Goal: Task Accomplishment & Management: Manage account settings

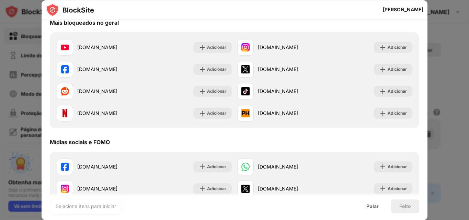
scroll to position [81, 0]
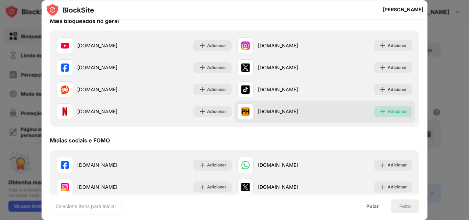
click at [380, 111] on img at bounding box center [383, 111] width 7 height 7
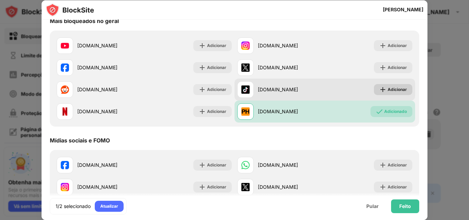
click at [388, 93] on div "Adicionar" at bounding box center [397, 89] width 19 height 7
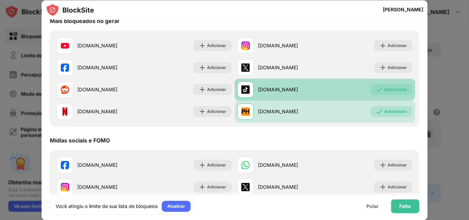
click at [385, 92] on div "Adicionado" at bounding box center [396, 89] width 23 height 7
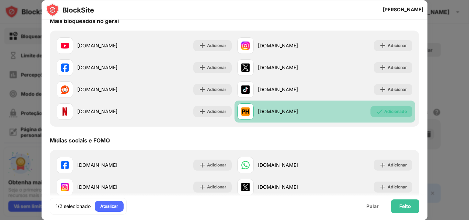
click at [386, 110] on font "Adicionado" at bounding box center [396, 111] width 23 height 5
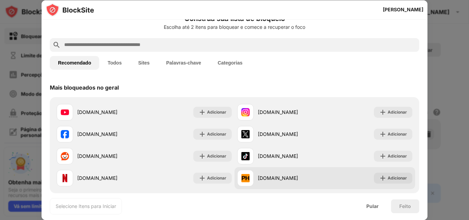
scroll to position [0, 0]
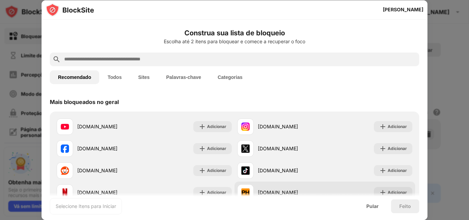
click at [145, 76] on font "Sites" at bounding box center [143, 77] width 11 height 5
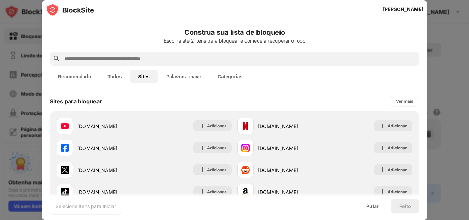
click at [191, 77] on font "Palavras-chave" at bounding box center [183, 76] width 35 height 5
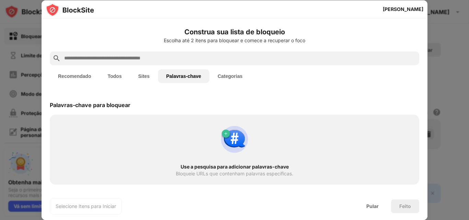
click at [145, 78] on font "Sites" at bounding box center [143, 76] width 11 height 5
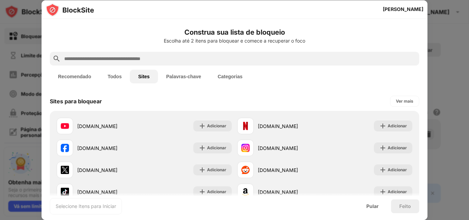
click at [126, 78] on button "Todos" at bounding box center [114, 77] width 31 height 14
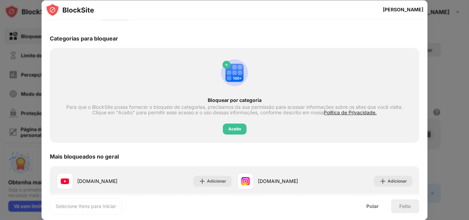
scroll to position [68, 0]
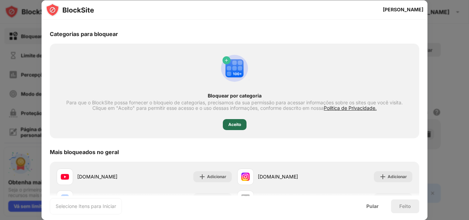
click at [231, 121] on div "Aceito" at bounding box center [235, 124] width 13 height 7
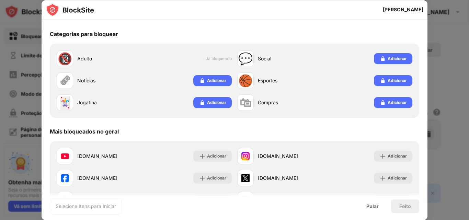
scroll to position [0, 0]
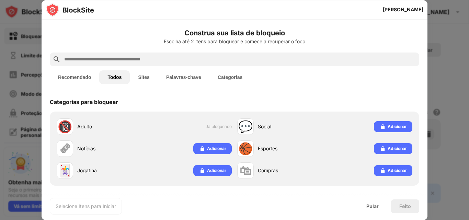
click at [434, 31] on div at bounding box center [234, 110] width 469 height 220
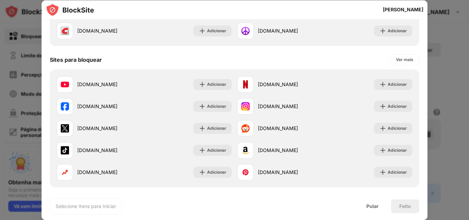
scroll to position [974, 0]
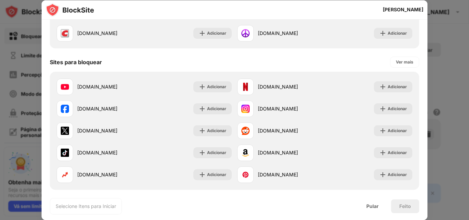
click at [435, 154] on div at bounding box center [234, 110] width 469 height 220
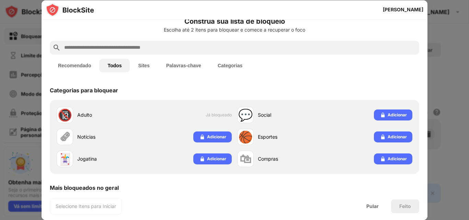
scroll to position [0, 0]
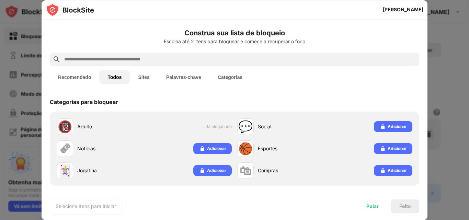
click at [370, 207] on font "Pular" at bounding box center [373, 206] width 12 height 6
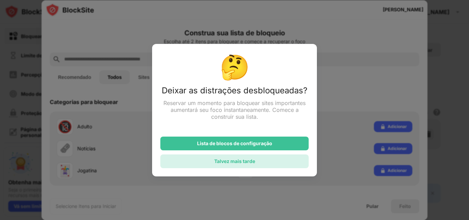
click at [255, 160] on font "Talvez mais tarde" at bounding box center [234, 161] width 41 height 6
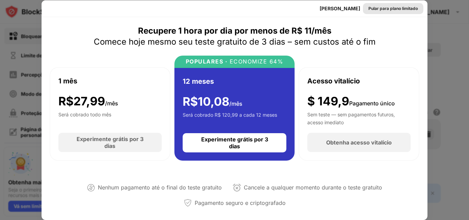
click at [396, 11] on div "Pular para plano limitado" at bounding box center [393, 8] width 49 height 7
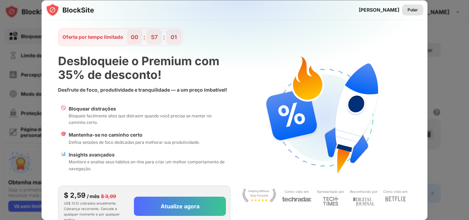
click at [408, 12] on div "Pular" at bounding box center [413, 10] width 10 height 7
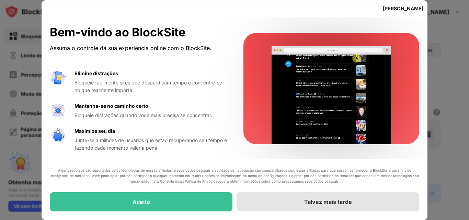
click at [347, 206] on div "Talvez mais tarde" at bounding box center [328, 202] width 183 height 19
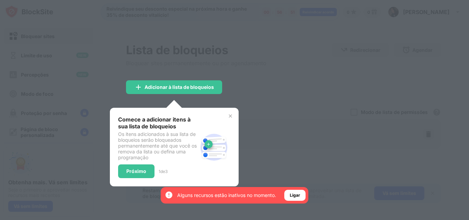
drag, startPoint x: 231, startPoint y: 113, endPoint x: 229, endPoint y: 116, distance: 4.0
click at [229, 116] on div "Comece a adicionar itens à sua lista de bloqueios Os itens adicionados à sua li…" at bounding box center [174, 147] width 129 height 79
click at [229, 116] on img at bounding box center [230, 115] width 5 height 5
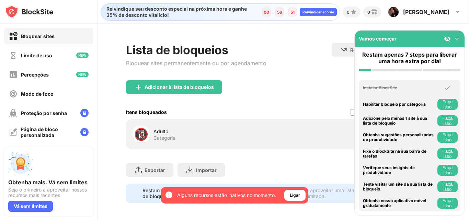
click at [229, 116] on div "Itens bloqueados Modo de lista de permissões Bloqueie todos os sites, exceto aq…" at bounding box center [283, 112] width 315 height 14
click at [64, 40] on div "Bloquear sites" at bounding box center [48, 36] width 89 height 16
click at [457, 39] on img at bounding box center [457, 38] width 7 height 7
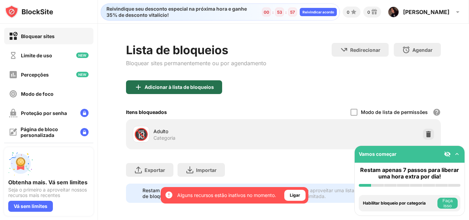
click at [209, 91] on div "Adicionar à lista de bloqueios" at bounding box center [174, 87] width 96 height 14
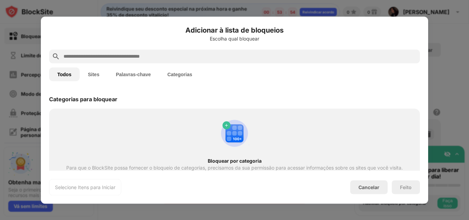
click at [187, 58] on input "text" at bounding box center [240, 56] width 355 height 8
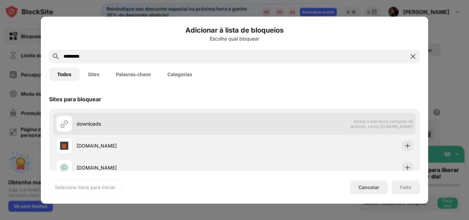
type input "*********"
click at [136, 126] on div "downloads" at bounding box center [156, 123] width 158 height 7
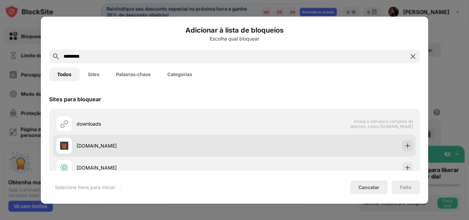
click at [390, 151] on div "[DOMAIN_NAME]" at bounding box center [234, 146] width 363 height 22
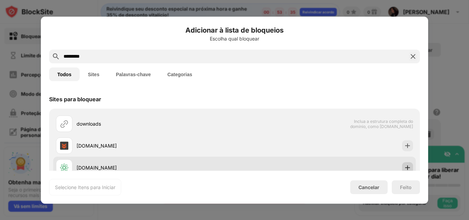
click at [402, 168] on div at bounding box center [407, 167] width 11 height 11
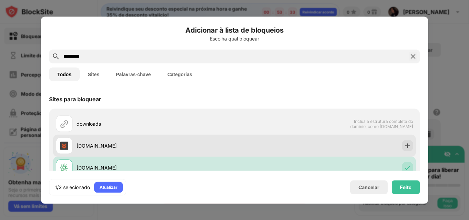
click at [402, 152] on div "[DOMAIN_NAME]" at bounding box center [234, 146] width 363 height 22
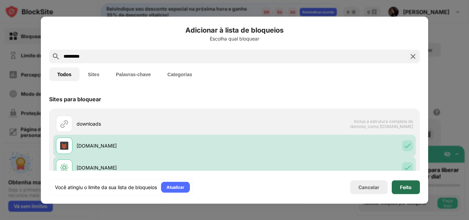
click at [404, 189] on font "Feito" at bounding box center [406, 187] width 12 height 6
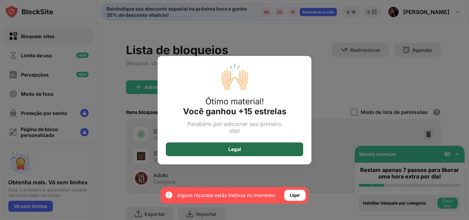
click at [295, 144] on div "Legal" at bounding box center [234, 150] width 137 height 14
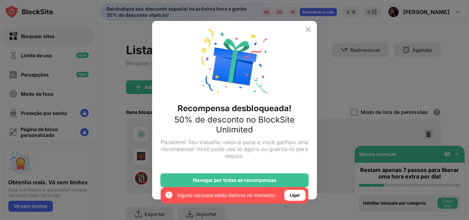
click at [307, 28] on img at bounding box center [308, 29] width 8 height 8
